Goal: Contribute content

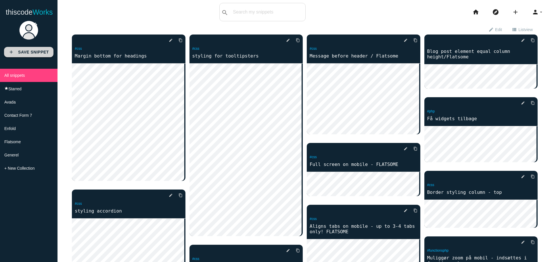
click at [30, 52] on b "Save Snippet" at bounding box center [33, 52] width 31 height 5
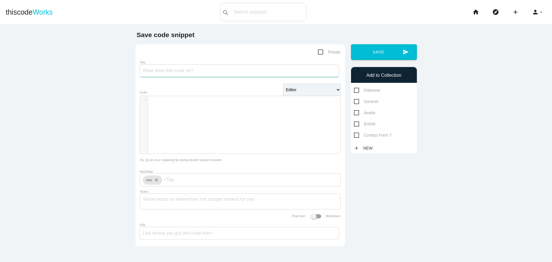
click at [179, 70] on input "Title" at bounding box center [239, 70] width 199 height 13
type input "different footers on same site"
click at [155, 204] on textarea "Notes" at bounding box center [240, 200] width 195 height 12
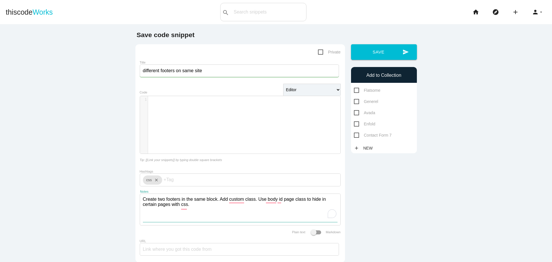
type textarea "Create two footers in the same block. Add custom class. Use body id page class …"
click at [354, 90] on span "Flatsome" at bounding box center [367, 90] width 27 height 7
click at [354, 90] on input "Flatsome" at bounding box center [356, 89] width 4 height 4
checkbox input "true"
click at [320, 53] on span "Private" at bounding box center [329, 52] width 23 height 7
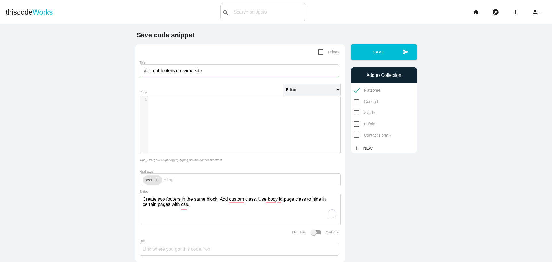
click at [320, 52] on input "Private" at bounding box center [320, 51] width 4 height 4
checkbox input "true"
click at [366, 54] on button "send Save" at bounding box center [384, 52] width 66 height 16
type textarea "css"
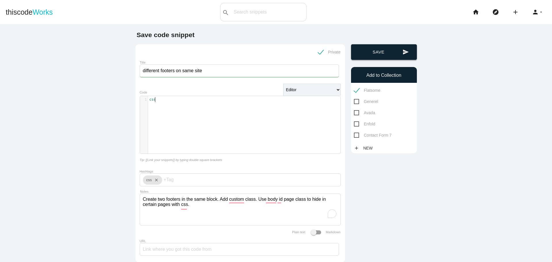
click at [385, 50] on button "send Save" at bounding box center [384, 52] width 66 height 16
